Goal: Transaction & Acquisition: Purchase product/service

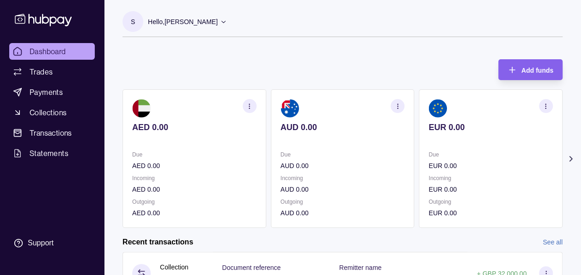
click at [568, 157] on icon at bounding box center [570, 158] width 9 height 9
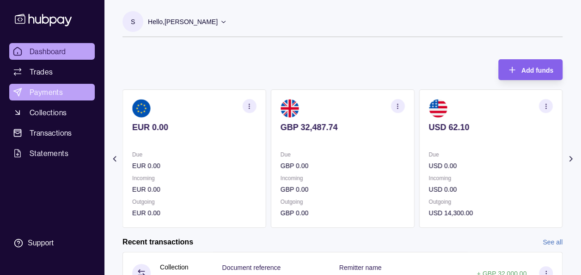
click at [49, 91] on span "Payments" at bounding box center [46, 91] width 33 height 11
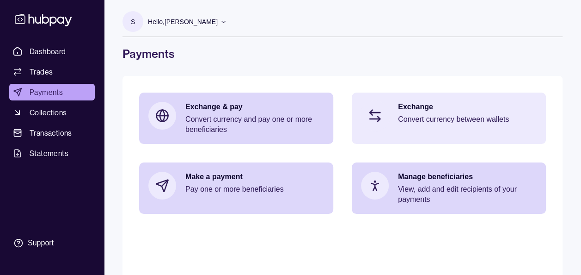
click at [449, 113] on div "Exchange Convert currency between wallets" at bounding box center [467, 116] width 139 height 28
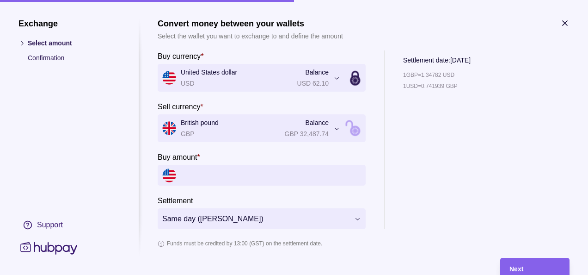
click at [254, 174] on input "Buy amount *" at bounding box center [271, 175] width 180 height 21
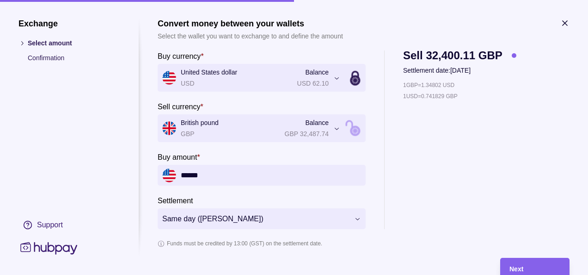
type input "******"
click at [108, 205] on div "Exchange Select amount Confirmation Support" at bounding box center [69, 137] width 102 height 238
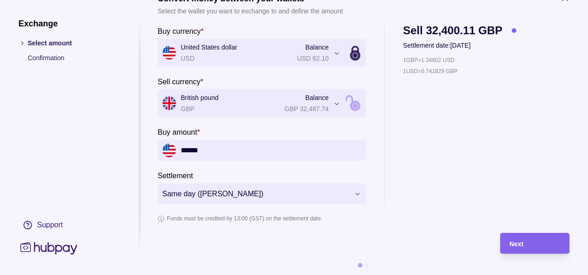
scroll to position [34, 0]
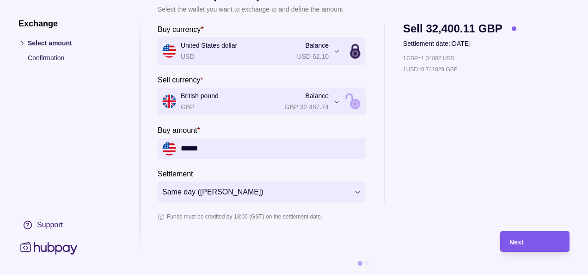
click at [526, 238] on div "Next" at bounding box center [534, 241] width 51 height 11
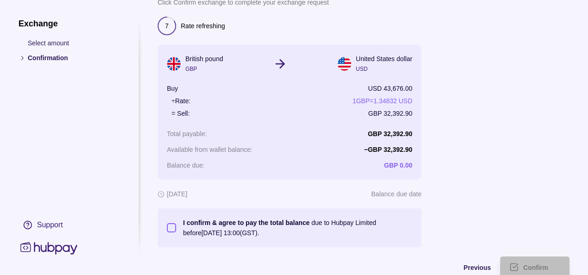
click at [523, 202] on div at bounding box center [500, 132] width 139 height 230
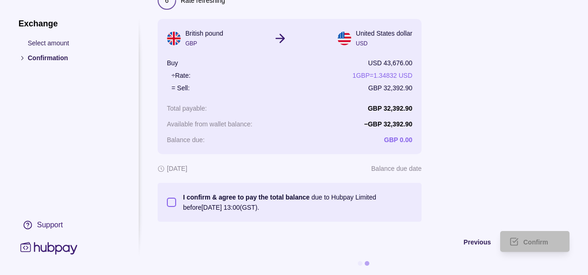
scroll to position [66, 0]
click at [169, 197] on button "I confirm & agree to pay the total balance due to Hubpay Limited before 01 Sep …" at bounding box center [171, 201] width 9 height 9
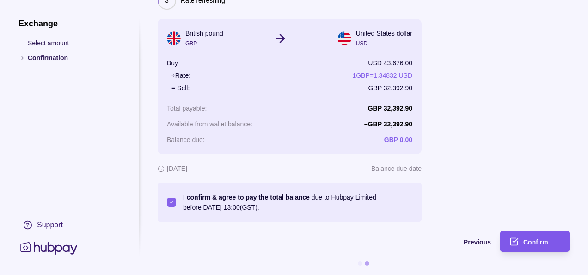
click at [543, 238] on span "Confirm" at bounding box center [535, 241] width 25 height 7
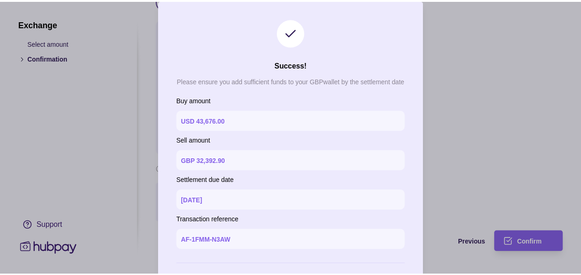
scroll to position [43, 0]
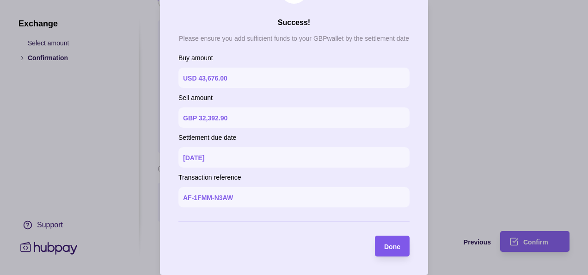
click at [391, 253] on div "Done" at bounding box center [385, 245] width 30 height 21
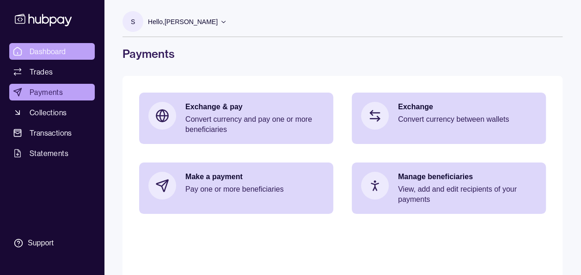
click at [59, 47] on span "Dashboard" at bounding box center [48, 51] width 37 height 11
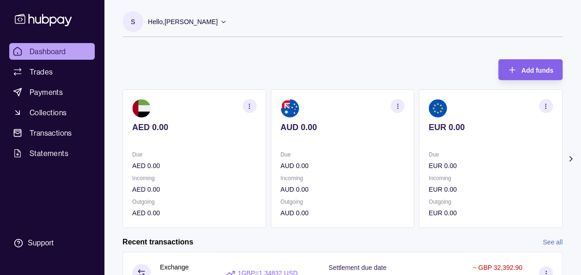
click at [566, 159] on icon at bounding box center [570, 158] width 9 height 9
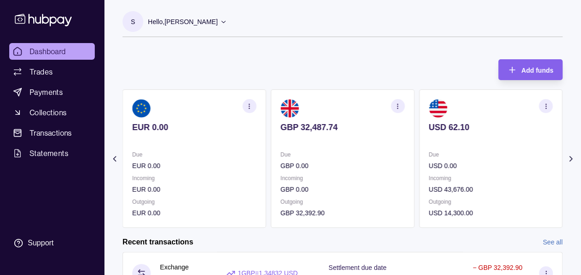
click at [462, 176] on p "Incoming" at bounding box center [491, 178] width 124 height 10
click at [546, 104] on circle "button" at bounding box center [545, 104] width 0 height 0
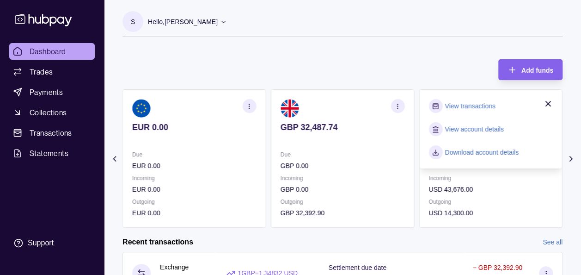
click at [472, 105] on link "View transactions" at bounding box center [470, 106] width 50 height 10
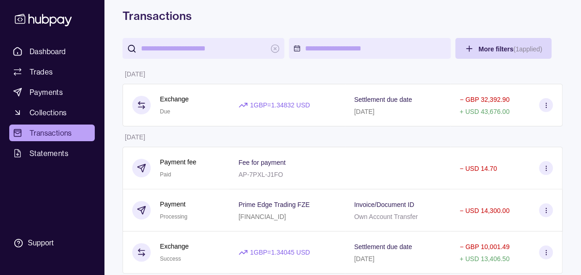
scroll to position [37, 0]
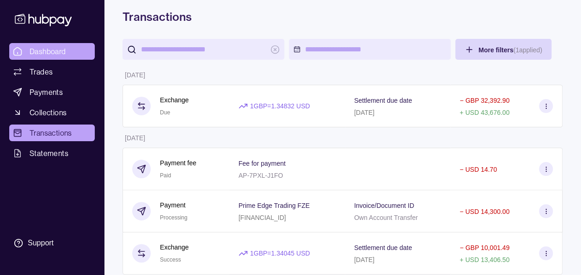
click at [49, 50] on span "Dashboard" at bounding box center [48, 51] width 37 height 11
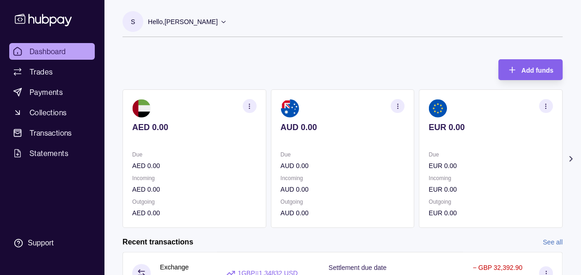
click at [571, 158] on icon at bounding box center [571, 158] width 2 height 5
drag, startPoint x: 570, startPoint y: 156, endPoint x: 571, endPoint y: 161, distance: 5.2
click at [571, 161] on icon at bounding box center [570, 158] width 9 height 9
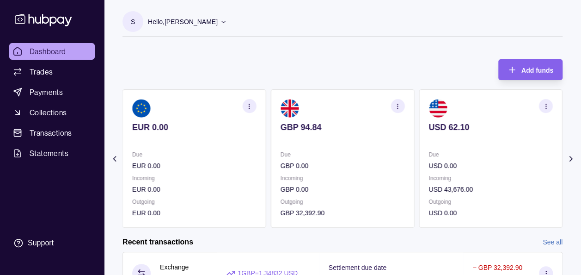
click at [571, 161] on icon at bounding box center [570, 158] width 9 height 9
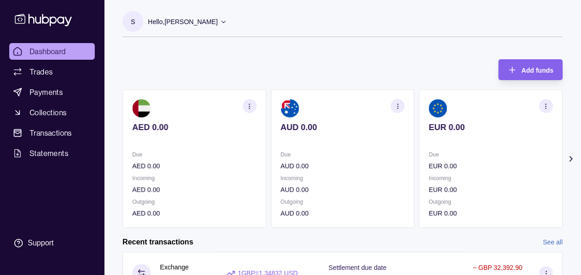
click at [569, 158] on icon at bounding box center [570, 158] width 9 height 9
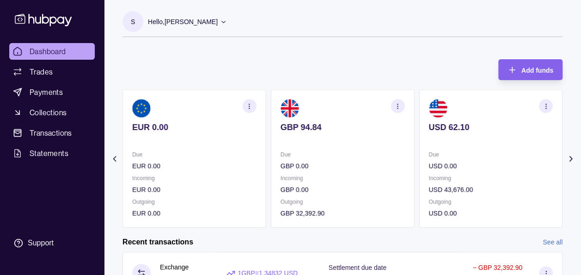
click at [569, 158] on icon at bounding box center [570, 158] width 9 height 9
click at [575, 160] on icon at bounding box center [570, 158] width 9 height 9
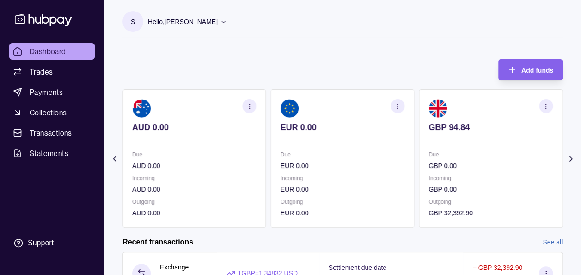
click at [575, 160] on icon at bounding box center [570, 158] width 9 height 9
click at [571, 159] on icon at bounding box center [571, 158] width 2 height 5
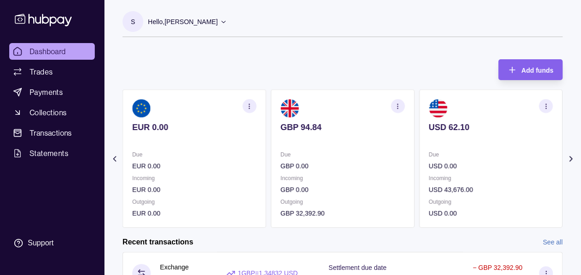
click at [571, 159] on icon at bounding box center [571, 158] width 2 height 5
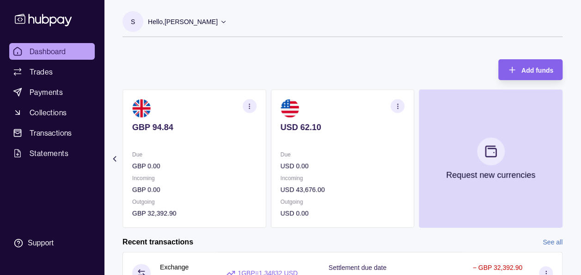
click at [318, 125] on p "USD 62.10" at bounding box center [343, 127] width 124 height 10
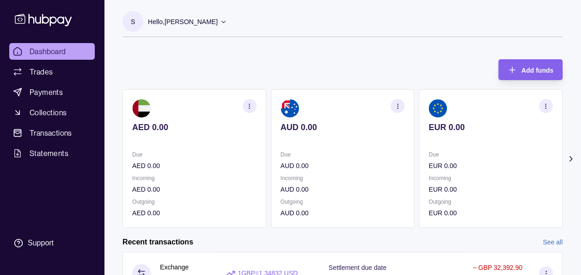
click at [575, 159] on icon at bounding box center [570, 158] width 9 height 9
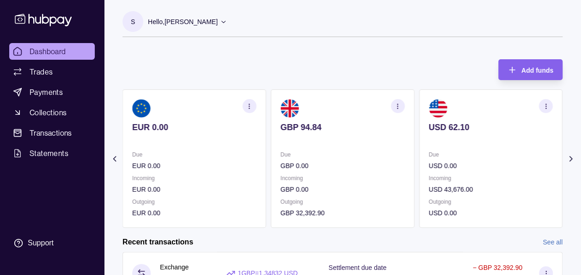
click at [420, 54] on div "Add funds AED 0.00 Due AED 0.00 Incoming AED 0.00 Outgoing AED 0.00 AUD 0.00 Du…" at bounding box center [343, 139] width 440 height 178
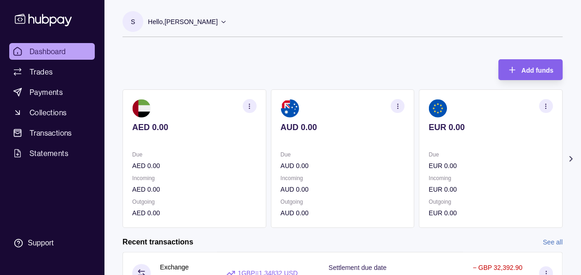
click at [161, 66] on div "Add funds AED 0.00 Due AED 0.00 Incoming AED 0.00 Outgoing AED 0.00 AUD 0.00 Du…" at bounding box center [343, 139] width 440 height 178
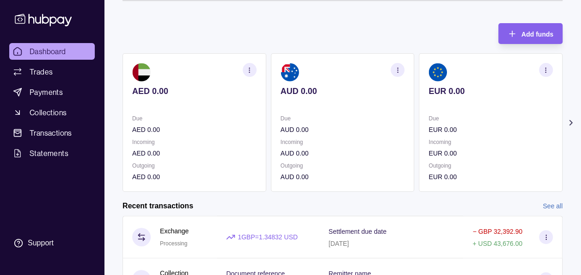
scroll to position [37, 0]
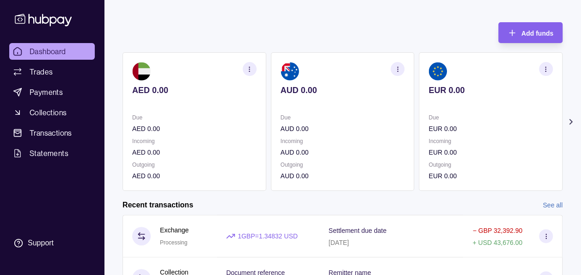
click at [570, 125] on icon at bounding box center [570, 121] width 9 height 9
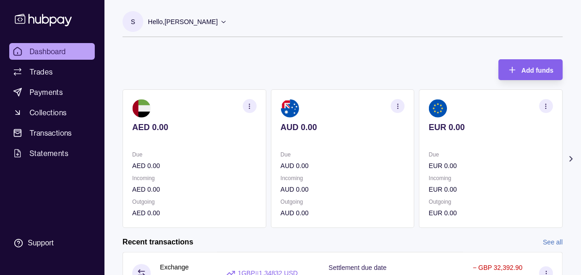
click at [570, 155] on icon at bounding box center [570, 158] width 9 height 9
click at [571, 161] on icon at bounding box center [570, 158] width 9 height 9
click at [564, 162] on section "Add funds AED 0.00 Due AED 0.00 Incoming AED 0.00 Outgoing AED 0.00 AUD 0.00 Du…" at bounding box center [342, 265] width 477 height 431
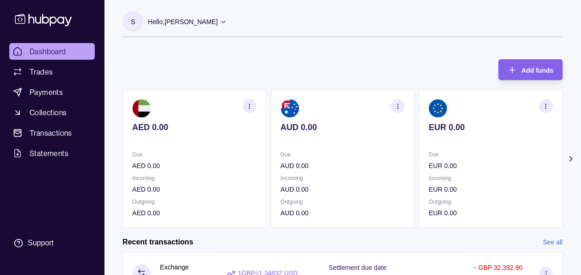
click at [570, 161] on icon at bounding box center [570, 158] width 9 height 9
click at [574, 157] on icon at bounding box center [570, 158] width 9 height 9
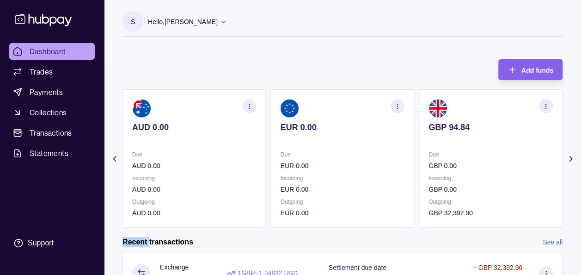
click at [574, 157] on icon at bounding box center [570, 158] width 9 height 9
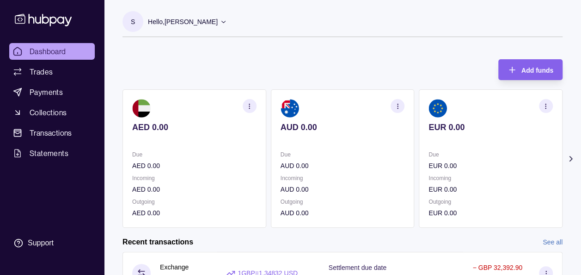
click at [572, 154] on icon at bounding box center [570, 158] width 9 height 9
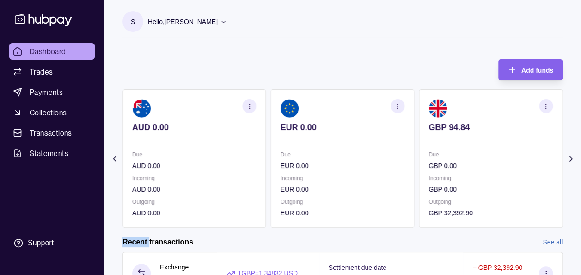
click at [572, 154] on icon at bounding box center [570, 158] width 9 height 9
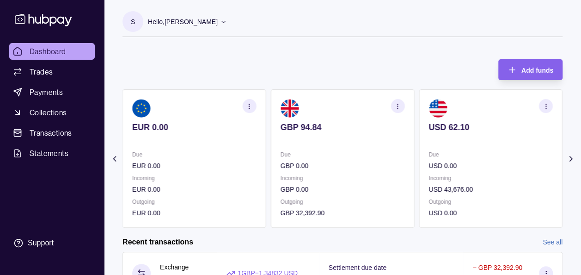
click at [53, 187] on div "Dashboard Trades Payments Collections Transactions Statements Support" at bounding box center [52, 147] width 93 height 209
click at [247, 57] on div "Add funds AED 0.00 Due AED 0.00 Incoming AED 0.00 Outgoing AED 0.00 AUD 0.00 Du…" at bounding box center [343, 139] width 440 height 178
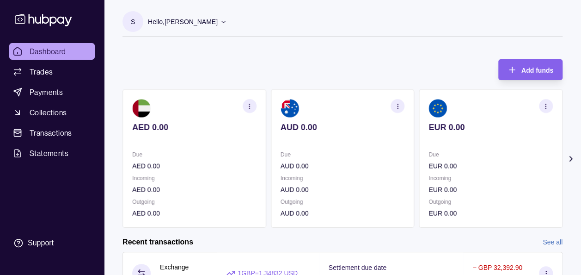
click at [569, 158] on icon at bounding box center [570, 158] width 9 height 9
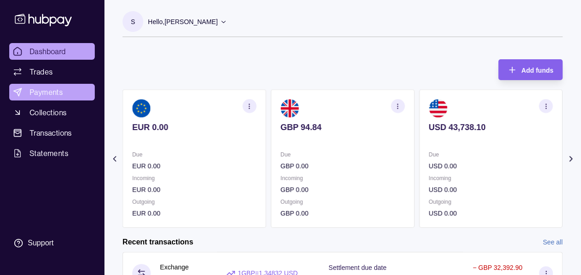
click at [33, 92] on span "Payments" at bounding box center [46, 91] width 33 height 11
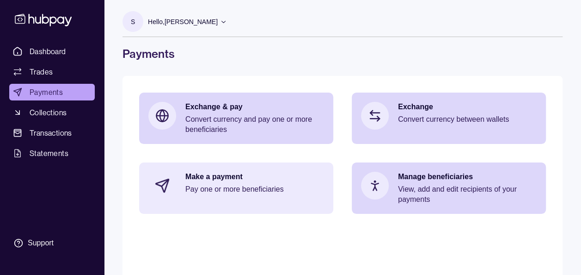
click at [290, 188] on p "Pay one or more beneficiaries" at bounding box center [254, 189] width 139 height 10
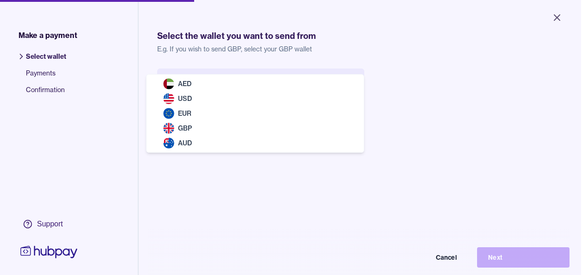
click at [271, 77] on body "Close Make a payment Select wallet Payments Confirmation Support Select the wal…" at bounding box center [290, 137] width 581 height 275
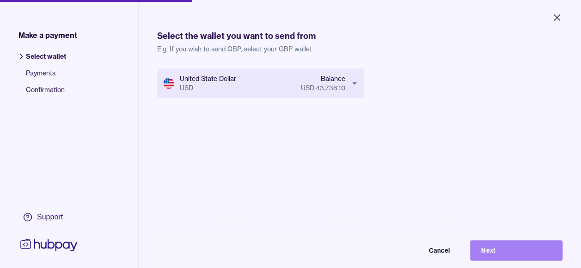
click at [508, 251] on button "Next" at bounding box center [516, 250] width 92 height 20
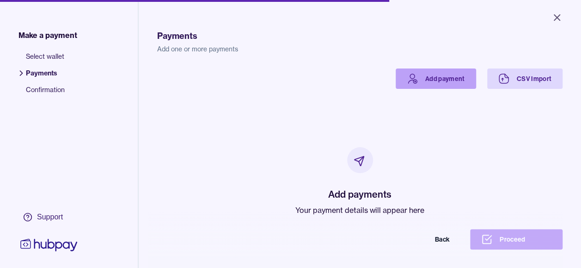
click at [424, 80] on link "Add payment" at bounding box center [436, 78] width 80 height 20
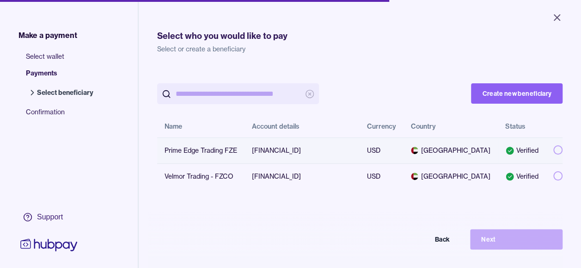
click at [553, 153] on button "button" at bounding box center [557, 149] width 9 height 9
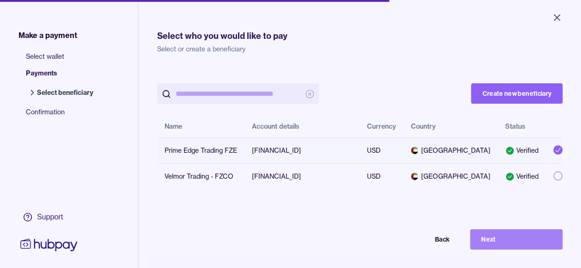
click at [515, 249] on button "Next" at bounding box center [516, 239] width 92 height 20
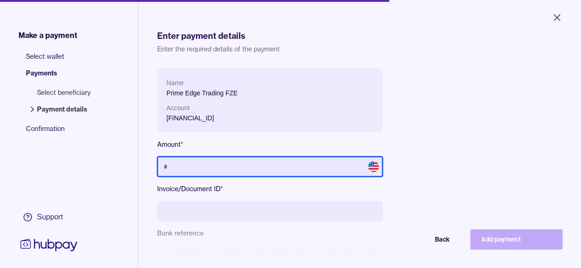
click at [312, 160] on input "text" at bounding box center [270, 166] width 226 height 20
type input "******"
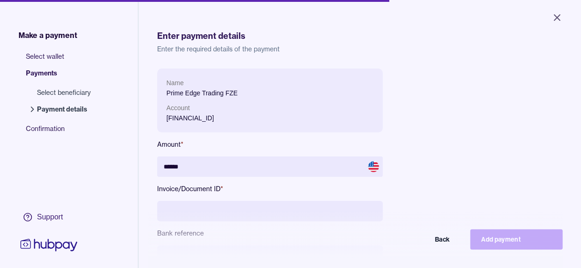
click at [300, 215] on input at bounding box center [270, 211] width 226 height 20
type input "**********"
click at [459, 155] on div "**********" at bounding box center [359, 196] width 405 height 256
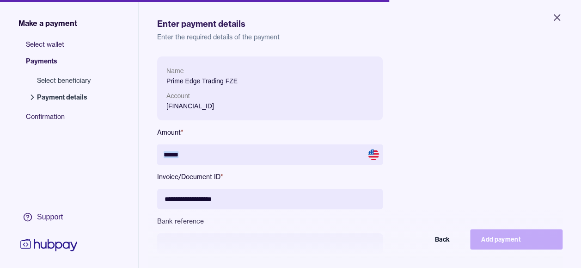
scroll to position [18, 0]
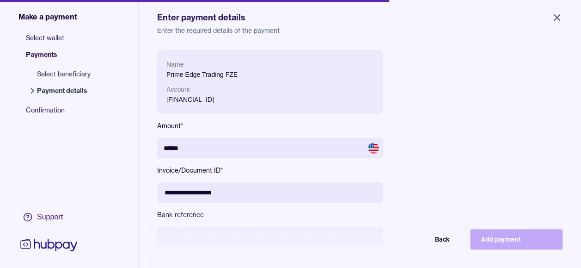
drag, startPoint x: 459, startPoint y: 155, endPoint x: 458, endPoint y: 169, distance: 14.4
click at [458, 169] on div "**********" at bounding box center [359, 178] width 405 height 256
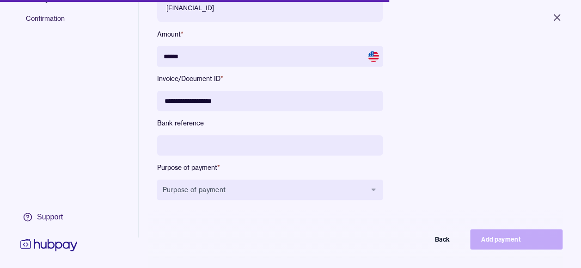
scroll to position [111, 0]
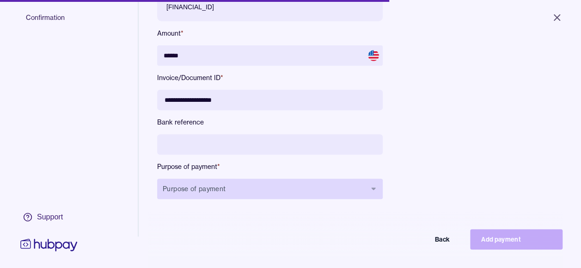
click at [318, 195] on button "Purpose of payment" at bounding box center [270, 188] width 226 height 20
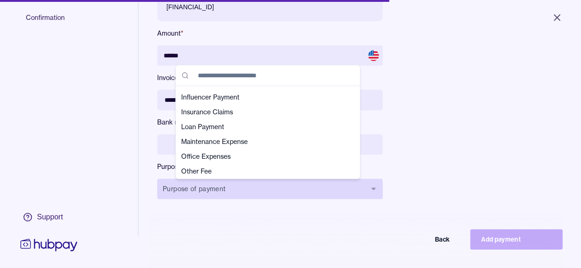
scroll to position [161, 0]
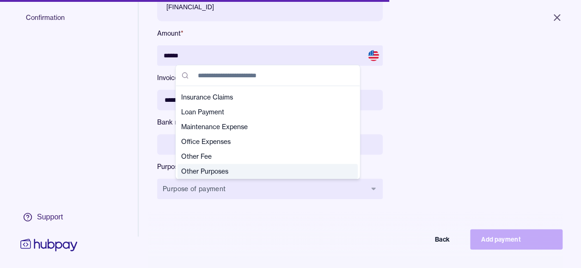
click at [285, 172] on span "Other Purposes" at bounding box center [262, 170] width 162 height 9
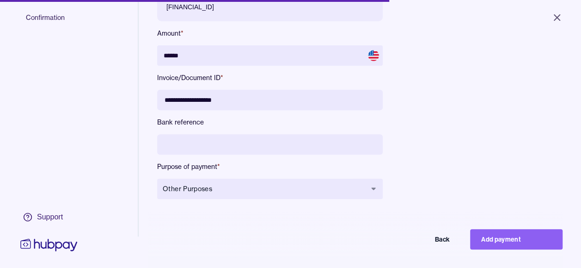
click at [492, 103] on div "**********" at bounding box center [359, 85] width 405 height 256
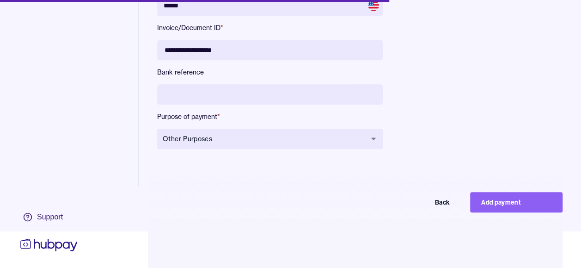
scroll to position [44, 0]
click at [531, 197] on button "Add payment" at bounding box center [516, 202] width 92 height 20
type input "*****"
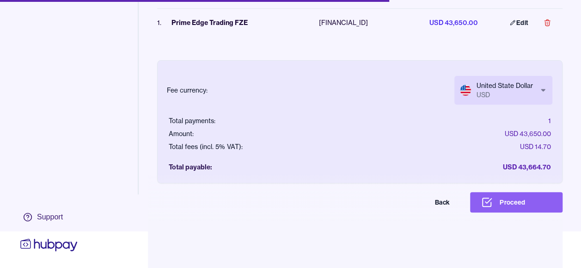
scroll to position [81, 0]
click at [524, 207] on button "Proceed" at bounding box center [516, 202] width 92 height 20
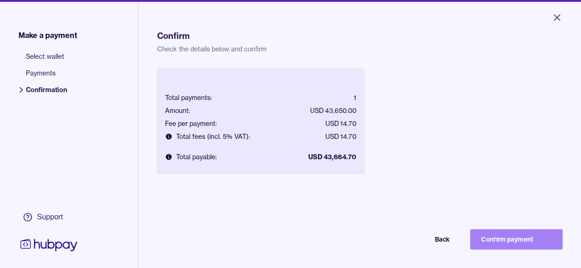
click at [529, 244] on button "Confirm payment" at bounding box center [516, 239] width 92 height 20
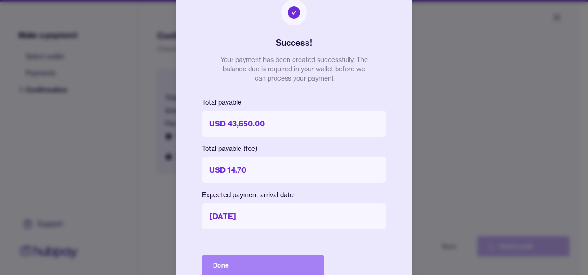
click at [264, 266] on button "Done" at bounding box center [263, 265] width 122 height 20
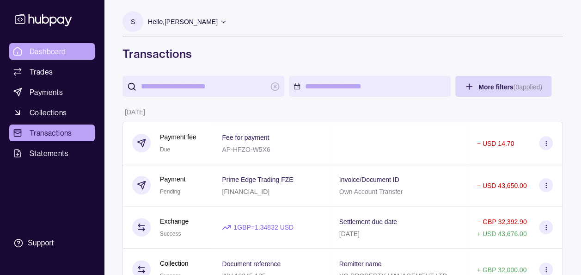
click at [43, 51] on span "Dashboard" at bounding box center [48, 51] width 37 height 11
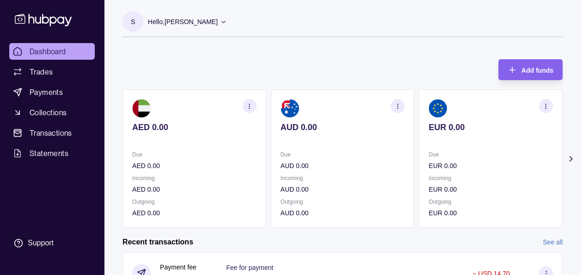
click at [571, 158] on icon at bounding box center [571, 158] width 2 height 5
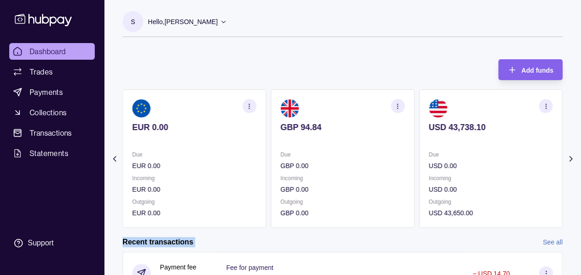
click at [571, 158] on icon at bounding box center [570, 158] width 9 height 9
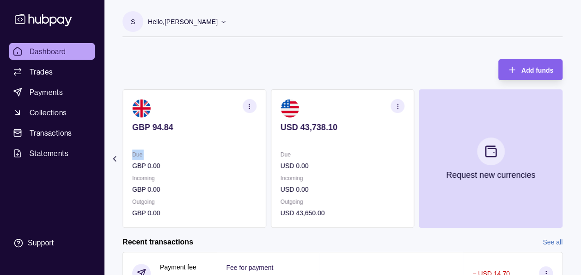
click at [571, 158] on section "Add funds AED 0.00 Due AED 0.00 Incoming AED 0.00 Outgoing AED 0.00 AUD 0.00 Du…" at bounding box center [342, 265] width 477 height 431
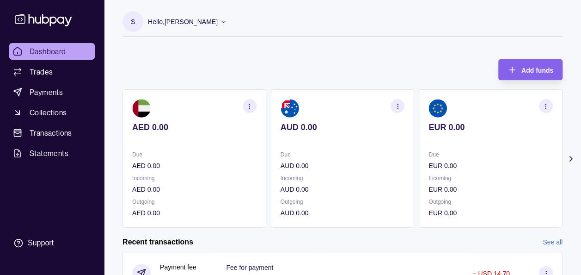
click at [569, 157] on icon at bounding box center [570, 158] width 9 height 9
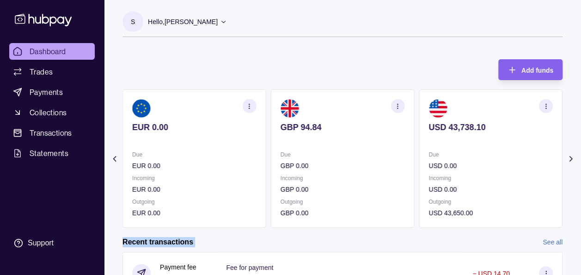
click at [569, 157] on icon at bounding box center [570, 158] width 9 height 9
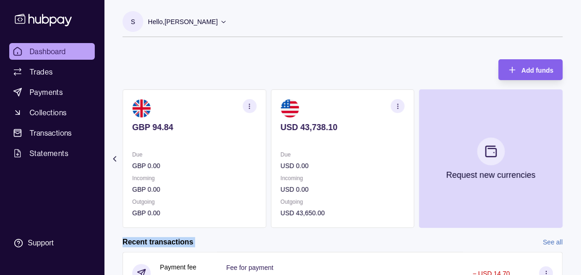
click at [248, 107] on icon "button" at bounding box center [249, 106] width 7 height 7
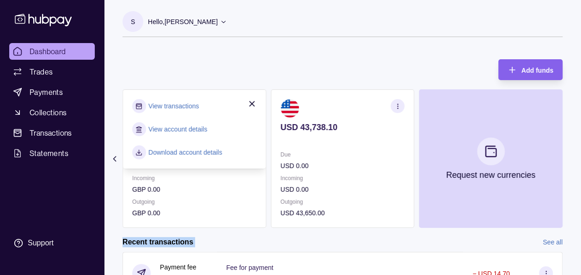
click at [184, 108] on link "View transactions" at bounding box center [173, 106] width 50 height 10
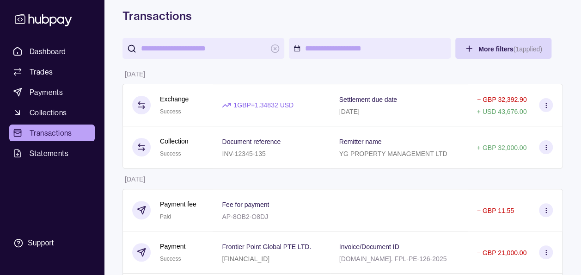
scroll to position [37, 0]
